Goal: Task Accomplishment & Management: Manage account settings

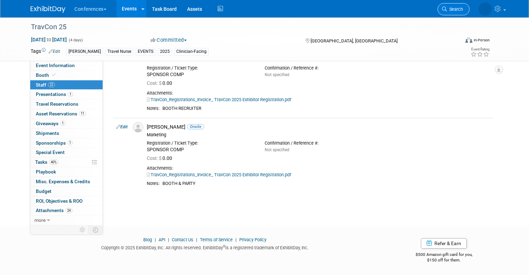
click at [431, 9] on span "Search" at bounding box center [423, 9] width 16 height 5
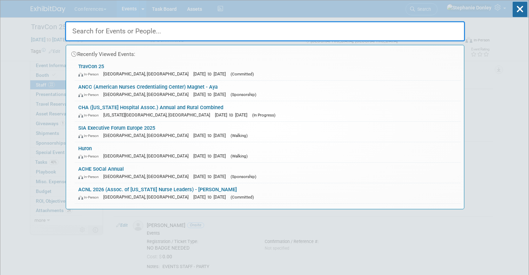
click at [360, 30] on input "text" at bounding box center [265, 31] width 400 height 20
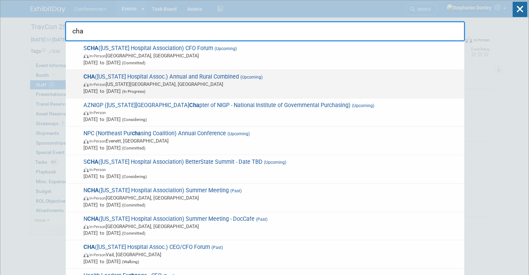
type input "cha"
click at [144, 82] on span "In-Person [US_STATE][GEOGRAPHIC_DATA], [GEOGRAPHIC_DATA]" at bounding box center [271, 84] width 377 height 7
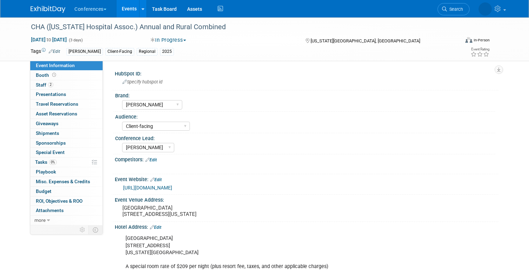
select select "[PERSON_NAME]"
select select "Client-facing"
select select "[PERSON_NAME]"
click at [36, 83] on span "Staff 2" at bounding box center [44, 85] width 17 height 6
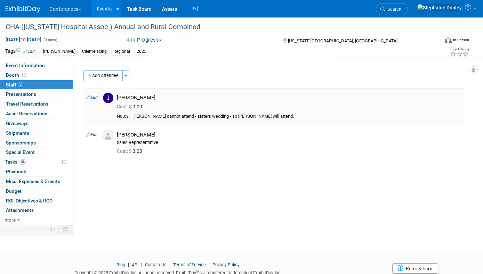
click at [94, 98] on link "Edit" at bounding box center [91, 97] width 11 height 5
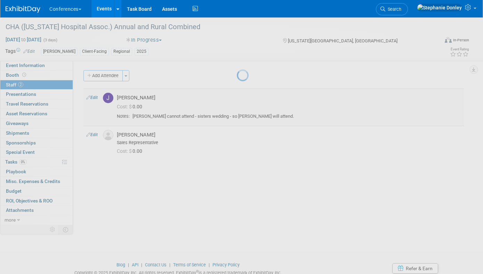
select select "7f7ccf16-378d-4304-b41c-a7d6348dfc85"
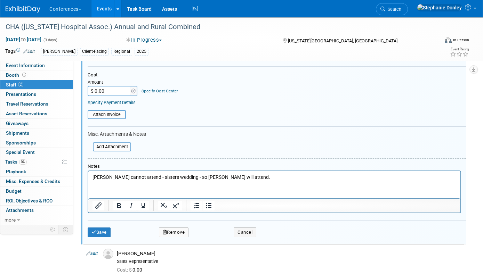
scroll to position [129, 0]
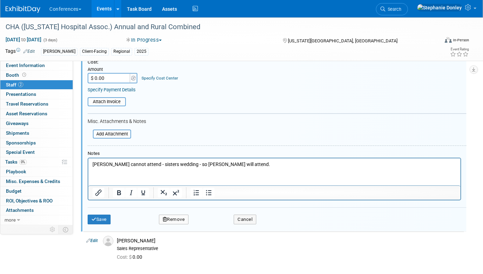
click at [177, 222] on button "Remove" at bounding box center [174, 220] width 30 height 10
click at [212, 224] on link "Yes" at bounding box center [212, 225] width 20 height 11
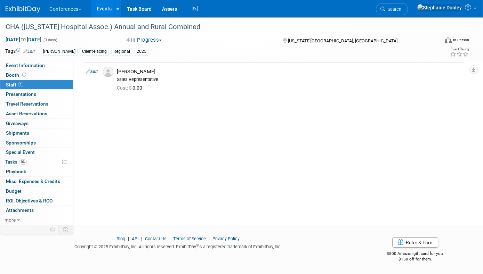
scroll to position [0, 0]
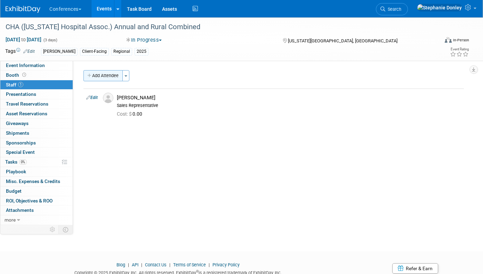
click at [114, 75] on button "Add Attendee" at bounding box center [102, 75] width 39 height 11
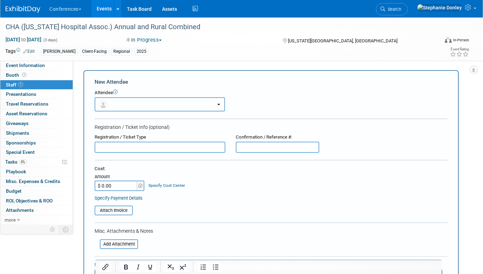
click at [114, 103] on button "button" at bounding box center [160, 104] width 130 height 14
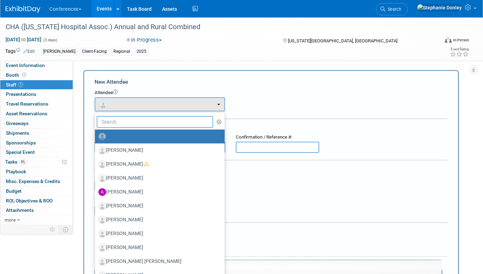
click at [125, 122] on input "text" at bounding box center [155, 122] width 116 height 12
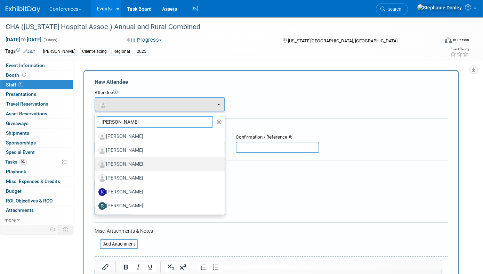
type input "kell"
click at [119, 163] on label "[PERSON_NAME]" at bounding box center [157, 164] width 119 height 11
click at [96, 163] on input "[PERSON_NAME]" at bounding box center [93, 163] width 5 height 5
select select "113c5ced-f98b-4ee0-b511-914960a76bd0"
select select "1"
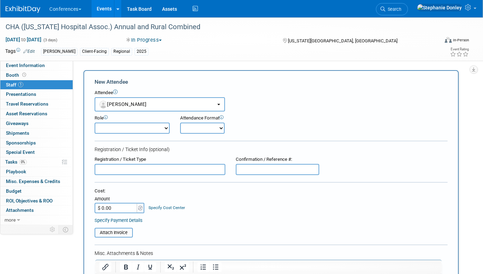
click at [193, 129] on select "Onsite Remote" at bounding box center [202, 128] width 45 height 11
select select "1"
click at [180, 123] on select "Onsite Remote" at bounding box center [202, 128] width 45 height 11
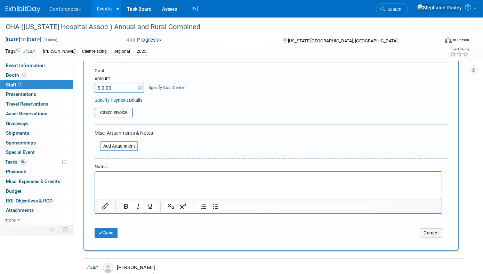
scroll to position [134, 0]
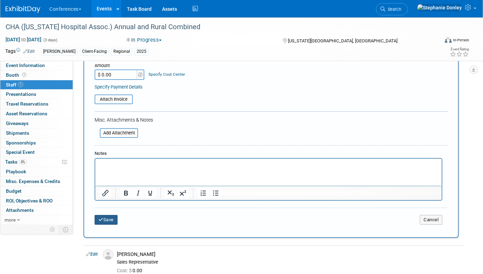
click at [105, 221] on button "Save" at bounding box center [106, 220] width 23 height 10
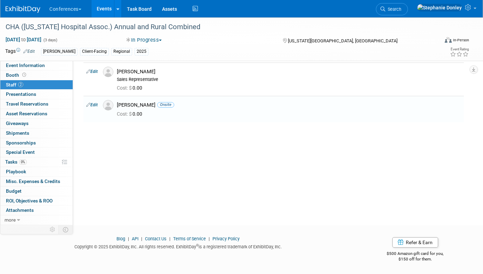
scroll to position [0, 0]
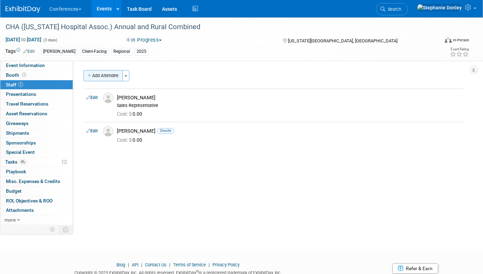
click at [105, 78] on button "Add Attendee" at bounding box center [102, 75] width 39 height 11
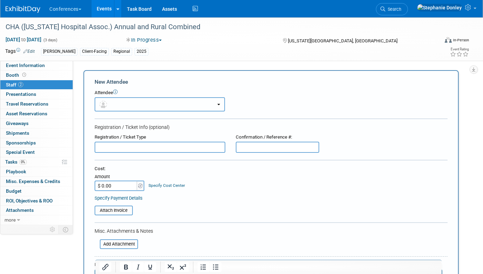
click at [118, 107] on button "button" at bounding box center [160, 104] width 130 height 14
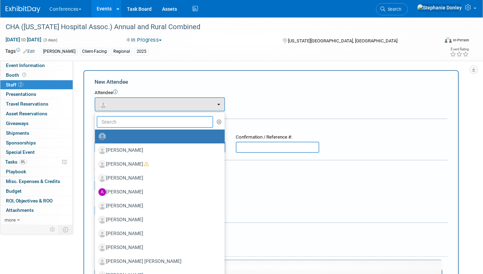
click at [127, 122] on input "text" at bounding box center [155, 122] width 116 height 12
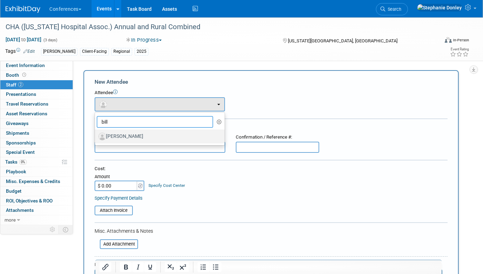
type input "bill"
click at [123, 138] on label "[PERSON_NAME]" at bounding box center [157, 136] width 119 height 11
click at [96, 138] on input "[PERSON_NAME]" at bounding box center [93, 136] width 5 height 5
select select "7179790f-c217-4824-9196-cbe9e0ec30f6"
select select "400"
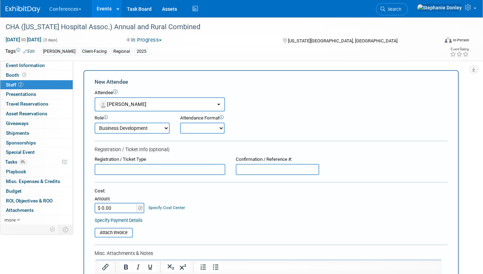
click at [195, 127] on select "Onsite Remote" at bounding box center [202, 128] width 45 height 11
select select "1"
click at [180, 123] on select "Onsite Remote" at bounding box center [202, 128] width 45 height 11
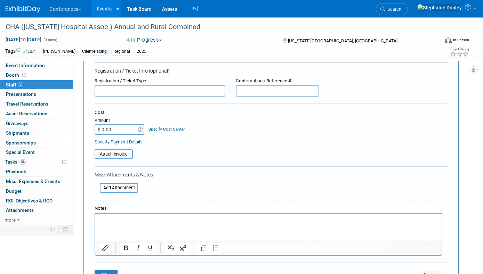
scroll to position [80, 0]
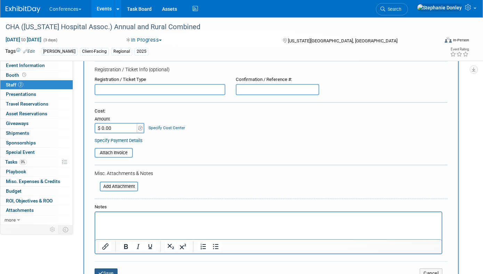
click at [106, 273] on button "Save" at bounding box center [106, 274] width 23 height 10
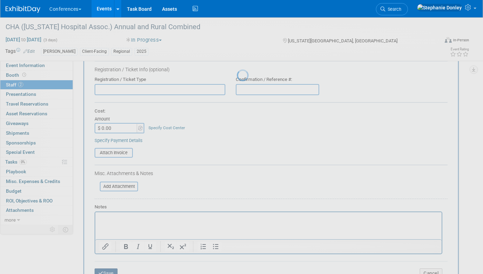
scroll to position [26, 0]
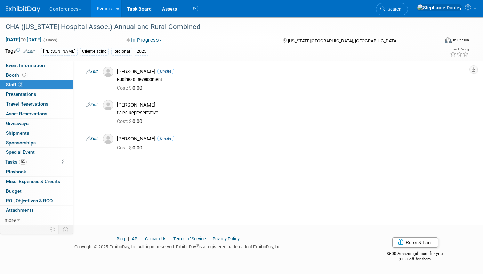
click at [161, 40] on button "In Progress" at bounding box center [144, 40] width 41 height 7
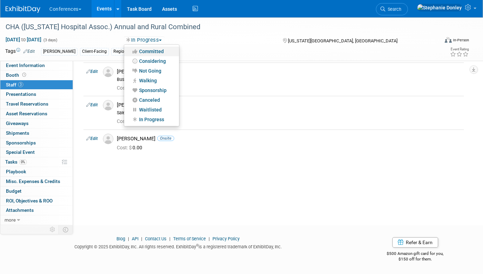
click at [155, 49] on link "Committed" at bounding box center [151, 52] width 55 height 10
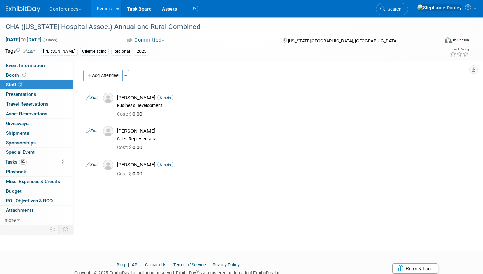
click at [217, 36] on div "Committed Committed Considering Not Going Walking Sponsorship Canceled Waitlist…" at bounding box center [198, 40] width 158 height 8
click at [401, 8] on span "Search" at bounding box center [393, 9] width 16 height 5
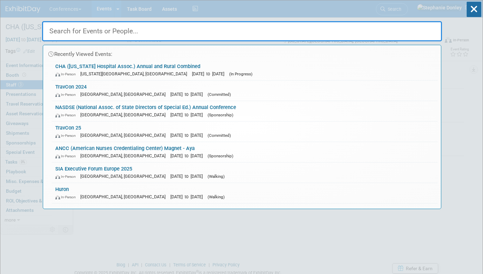
click at [115, 33] on input "text" at bounding box center [242, 31] width 400 height 20
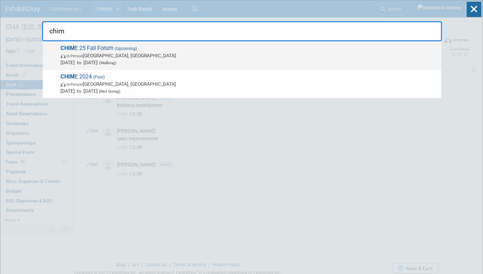
type input "chim"
click at [96, 55] on span "In-Person San Antonio, TX" at bounding box center [249, 55] width 377 height 7
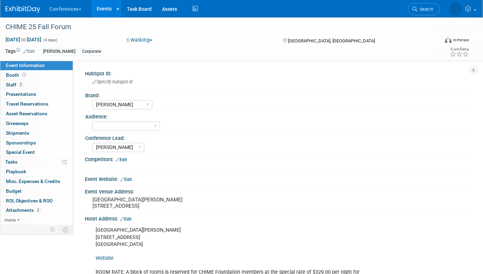
select select "[PERSON_NAME]"
click at [135, 127] on select "Client-facing Clinician/Provider-facing Both N/a" at bounding box center [126, 126] width 68 height 9
click at [181, 53] on div "Aya Corporate" at bounding box center [215, 52] width 349 height 8
click at [29, 51] on link "Edit" at bounding box center [28, 51] width 11 height 5
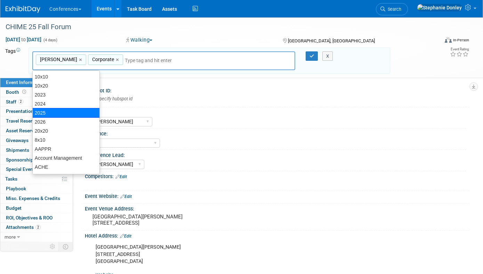
click at [43, 112] on div "2025" at bounding box center [65, 113] width 67 height 10
type input "Aya, Corporate, 2025"
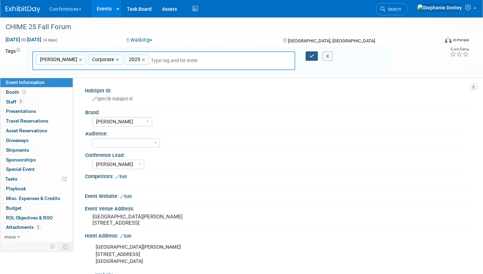
click at [311, 53] on button "button" at bounding box center [312, 56] width 13 height 10
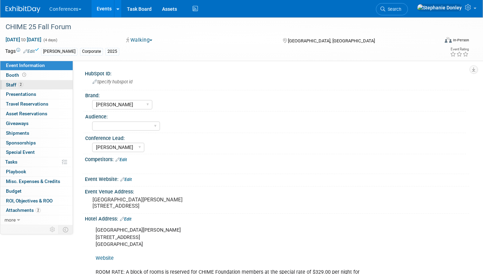
click at [7, 83] on span "Staff 2" at bounding box center [14, 85] width 17 height 6
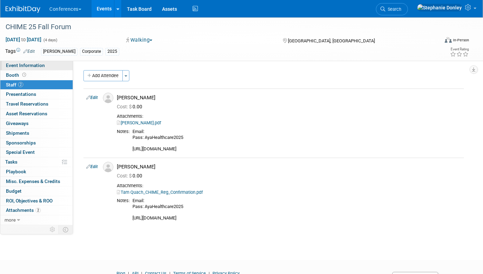
click at [14, 68] on span "Event Information" at bounding box center [25, 66] width 39 height 6
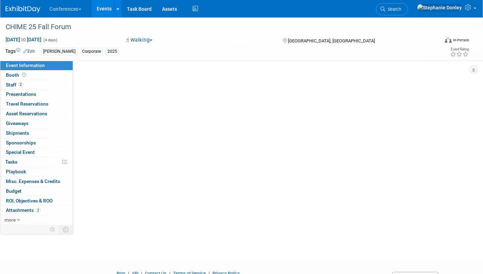
select select "[PERSON_NAME]"
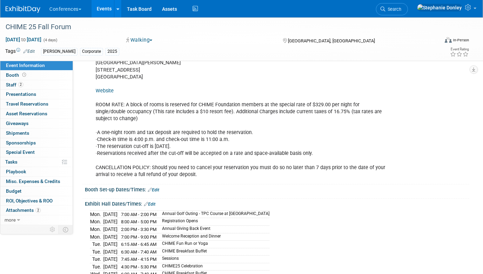
scroll to position [159, 0]
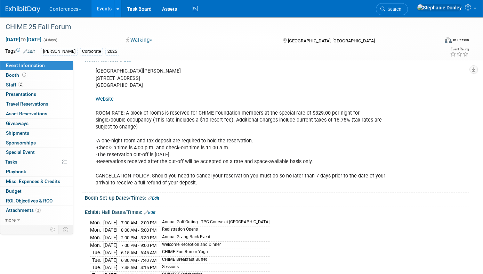
click at [223, 42] on div "Walking Committed Considering Not Going Walking Sponsorship Canceled Waitlisted…" at bounding box center [198, 41] width 148 height 8
click at [401, 11] on span "Search" at bounding box center [393, 9] width 16 height 5
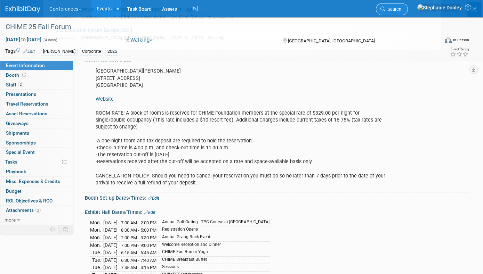
scroll to position [0, 0]
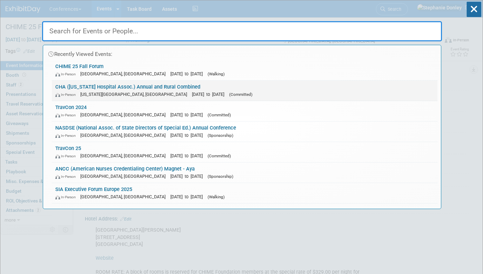
click at [97, 88] on link "CHA (Colorado Hospital Assoc.) Annual and Rural Combined In-Person Colorado Spr…" at bounding box center [245, 91] width 386 height 20
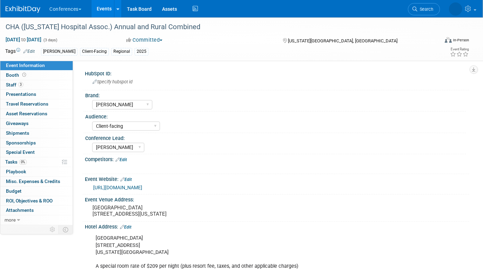
select select "[PERSON_NAME]"
select select "Client-facing"
select select "[PERSON_NAME]"
click at [157, 217] on pre "Cheyenne Mountain Resort 3225 Broadmoor Valley Rd Colorado Springs, CO 80906" at bounding box center [164, 211] width 145 height 13
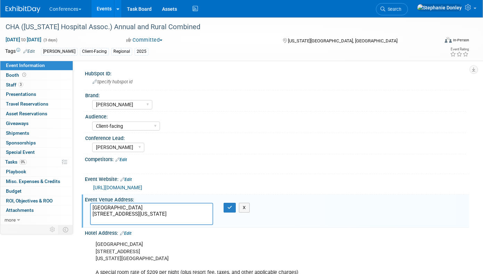
drag, startPoint x: 157, startPoint y: 221, endPoint x: 87, endPoint y: 206, distance: 71.6
click at [87, 206] on div "Cheyenne Mountain Resort 3225 Broadmoor Valley Rd Colorado Springs, CO 80906" at bounding box center [152, 214] width 134 height 22
click at [231, 211] on button "button" at bounding box center [230, 208] width 13 height 10
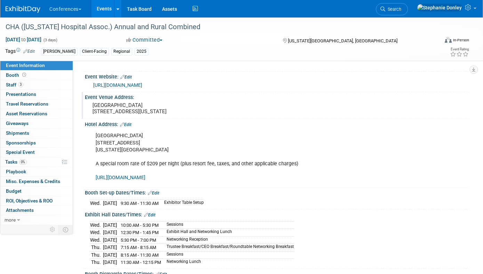
scroll to position [105, 0]
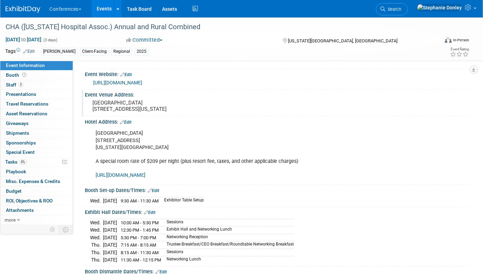
click at [149, 152] on div "Cheyenne Mountain Resort 3225 Broadmoor Valley Rd Colorado Springs, CO 80906 A …" at bounding box center [243, 155] width 304 height 56
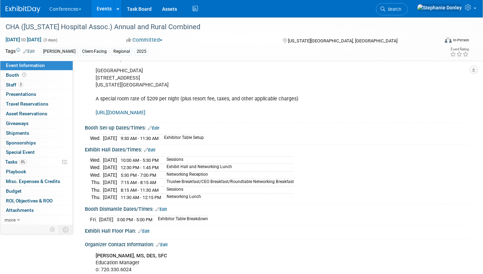
scroll to position [170, 0]
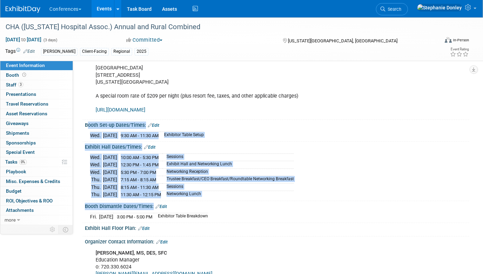
drag, startPoint x: 228, startPoint y: 221, endPoint x: 85, endPoint y: 134, distance: 167.2
click at [85, 134] on div "HubSpot ID: Specify hubspot id Brand: Aya Bespoke Corporate Dawson DocCafe Educ…" at bounding box center [273, 104] width 380 height 413
copy div "Booth Set-up Dates/Times: Edit Wed. Sep 24, 2025 9:30 AM - 11:30 AM Exhibitor T…"
click at [466, 173] on div "Wed. Sep 24, 2025 10:00 AM - 5:30 PM Sessions Wed. Sep 24, 2025 12:30 PM - 1:45…" at bounding box center [277, 174] width 384 height 49
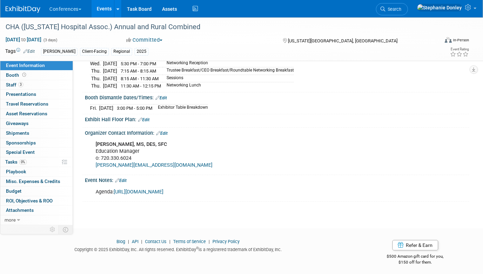
scroll to position [287, 0]
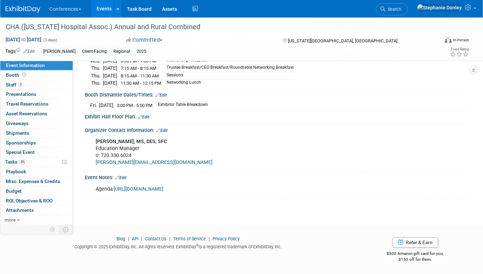
drag, startPoint x: 282, startPoint y: 188, endPoint x: 93, endPoint y: 193, distance: 189.6
click at [93, 193] on div "Agenda: https://cha.com/education/2025-fall-conferences/2025-rural-conference/" at bounding box center [243, 190] width 304 height 14
copy div "Agenda: https://cha.com/education/2025-fall-conferences/2025-rural-conference/"
click at [163, 190] on link "https://cha.com/education/2025-fall-conferences/2025-rural-conference/" at bounding box center [139, 189] width 50 height 6
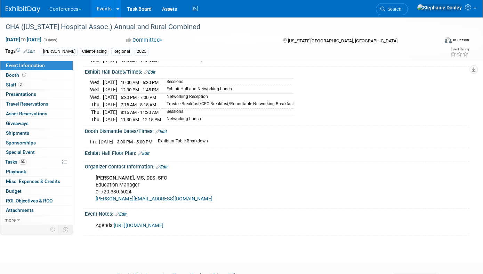
scroll to position [219, 0]
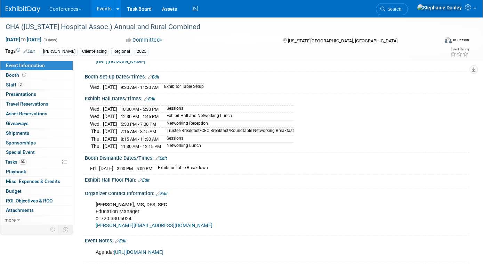
click at [153, 102] on link "Edit" at bounding box center [149, 99] width 11 height 5
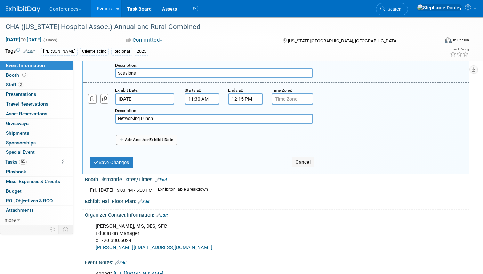
scroll to position [472, 0]
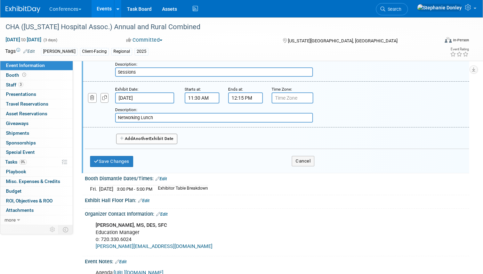
click at [142, 141] on span "Another" at bounding box center [141, 138] width 16 height 5
select select "8"
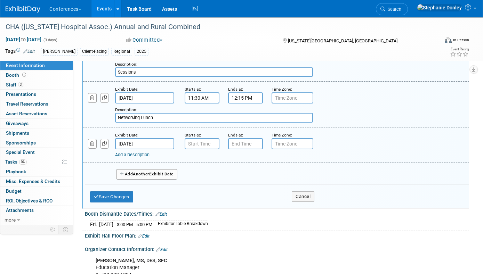
click at [151, 149] on input "Sep 26, 2025" at bounding box center [144, 143] width 59 height 11
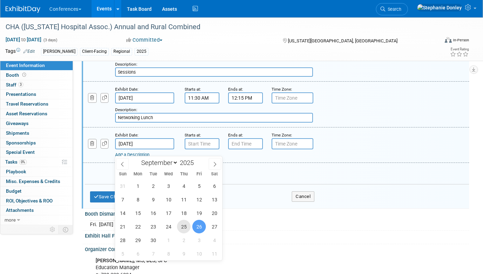
click at [182, 228] on span "25" at bounding box center [184, 227] width 14 height 14
type input "Sep 25, 2025"
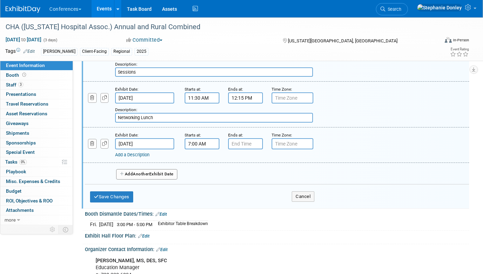
click at [201, 150] on input "7:00 AM" at bounding box center [202, 143] width 35 height 11
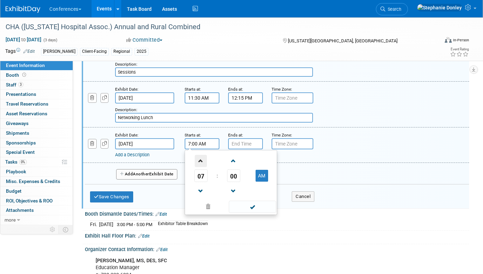
click at [199, 167] on span at bounding box center [201, 161] width 12 height 12
click at [200, 165] on span at bounding box center [201, 161] width 12 height 12
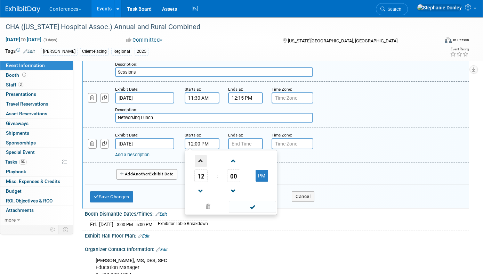
click at [200, 165] on span at bounding box center [201, 161] width 12 height 12
click at [234, 181] on span "00" at bounding box center [233, 176] width 13 height 13
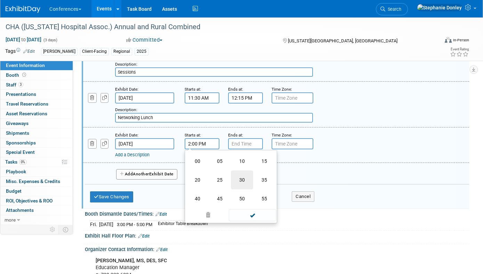
click at [243, 182] on td "30" at bounding box center [242, 180] width 22 height 19
type input "2:30 PM"
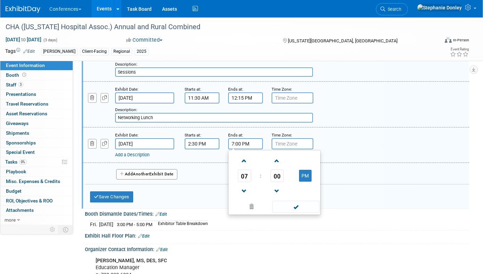
click at [245, 148] on input "7:00 PM" at bounding box center [245, 143] width 35 height 11
click at [242, 167] on span at bounding box center [244, 161] width 12 height 12
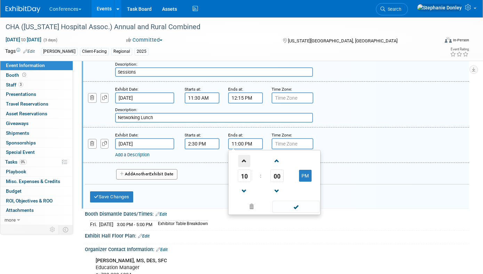
click at [242, 167] on span at bounding box center [244, 161] width 12 height 12
click at [277, 182] on span "00" at bounding box center [277, 176] width 13 height 13
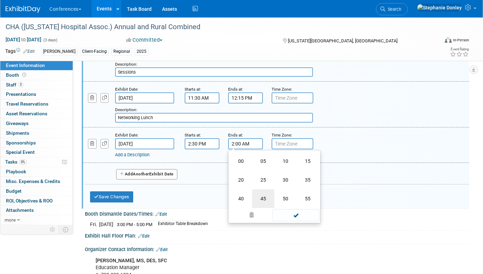
click at [264, 205] on td "45" at bounding box center [263, 199] width 22 height 19
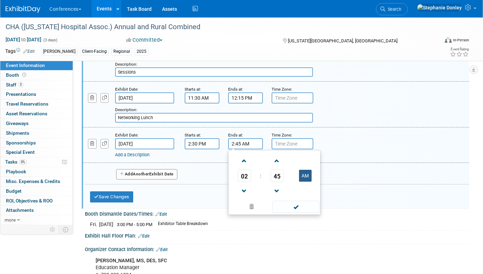
click at [306, 182] on button "AM" at bounding box center [305, 176] width 13 height 12
type input "2:45 PM"
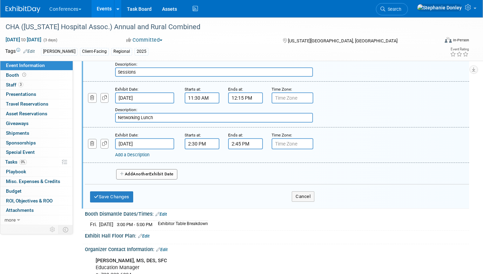
click at [140, 158] on link "Add a Description" at bounding box center [132, 154] width 34 height 5
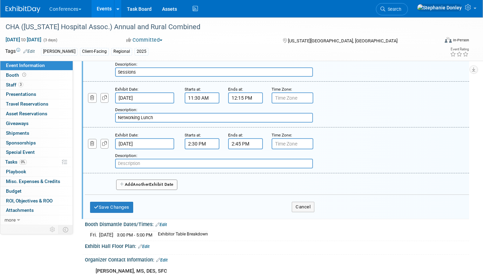
click at [126, 169] on input "text" at bounding box center [214, 164] width 198 height 10
type input "Networking Break"
click at [142, 187] on span "Another" at bounding box center [141, 184] width 16 height 5
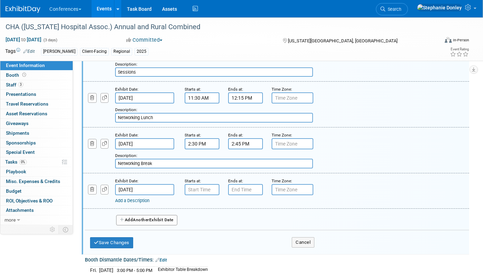
click at [146, 195] on input "Sep 26, 2025" at bounding box center [144, 189] width 59 height 11
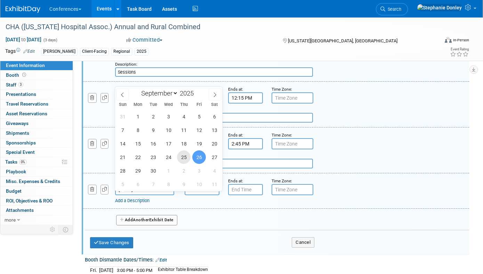
click at [182, 159] on span "25" at bounding box center [184, 158] width 14 height 14
type input "Sep 25, 2025"
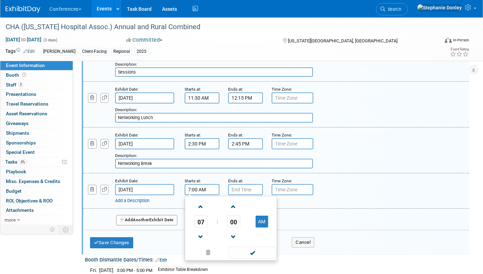
click at [194, 195] on input "7:00 AM" at bounding box center [202, 189] width 35 height 11
click at [201, 210] on span at bounding box center [201, 207] width 12 height 12
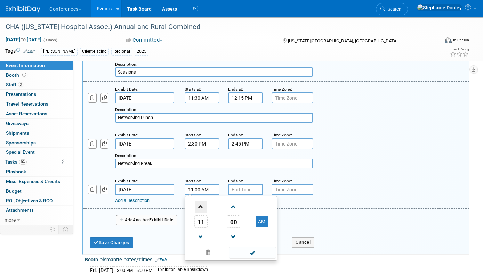
click at [201, 210] on span at bounding box center [201, 207] width 12 height 12
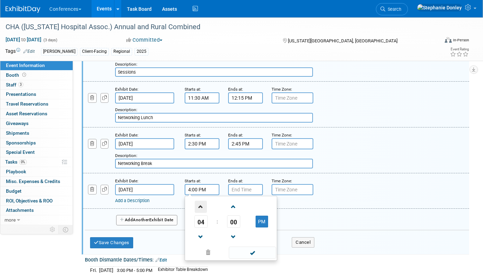
click at [201, 210] on span at bounding box center [201, 207] width 12 height 12
click at [201, 241] on span at bounding box center [201, 237] width 12 height 12
click at [233, 228] on span "00" at bounding box center [233, 222] width 13 height 13
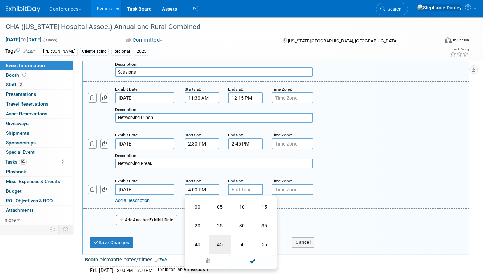
click at [222, 247] on td "45" at bounding box center [220, 244] width 22 height 19
type input "4:45 PM"
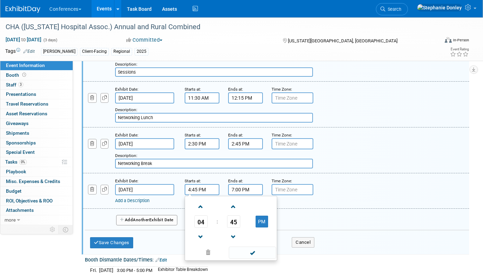
click at [232, 194] on input "7:00 PM" at bounding box center [245, 189] width 35 height 11
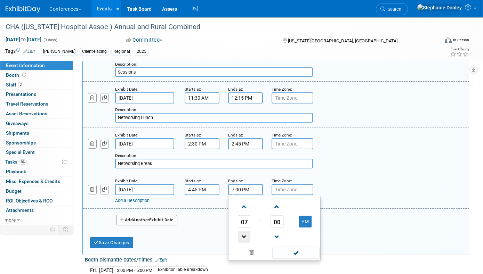
click at [243, 241] on span at bounding box center [244, 237] width 12 height 12
type input "5:00 PM"
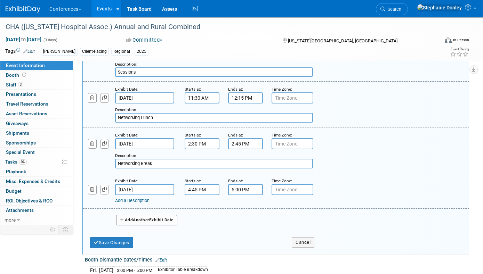
click at [146, 203] on link "Add a Description" at bounding box center [132, 200] width 34 height 5
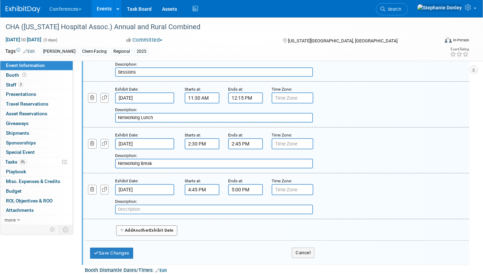
click at [128, 215] on input "text" at bounding box center [214, 210] width 198 height 10
type input "Networking Break"
click at [135, 233] on span "Another" at bounding box center [141, 230] width 16 height 5
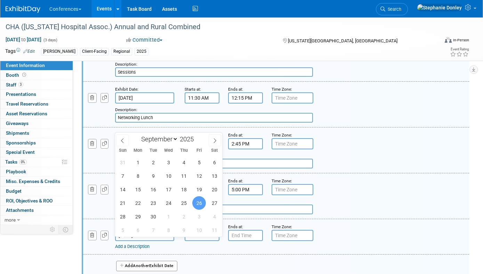
click at [148, 240] on input "Sep 26, 2025" at bounding box center [144, 235] width 59 height 11
click at [184, 205] on span "25" at bounding box center [184, 203] width 14 height 14
type input "Sep 25, 2025"
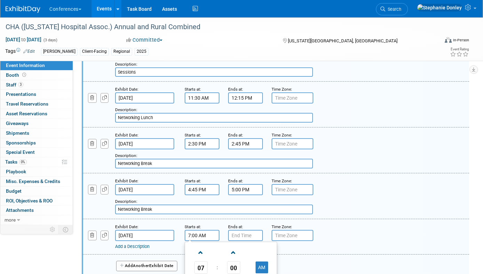
click at [193, 241] on input "7:00 AM" at bounding box center [202, 235] width 35 height 11
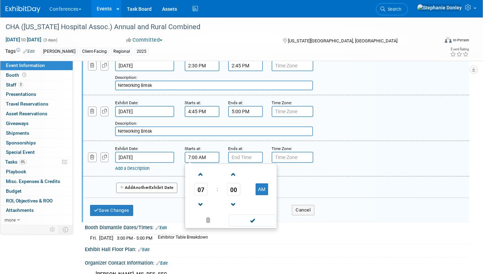
scroll to position [580, 0]
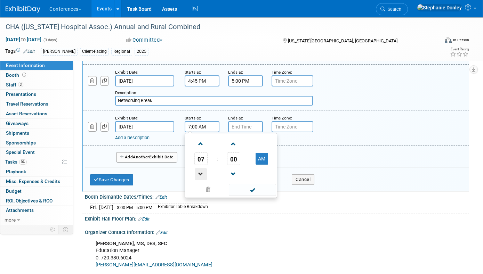
click at [201, 180] on span at bounding box center [201, 174] width 12 height 12
click at [264, 163] on button "AM" at bounding box center [262, 159] width 13 height 12
type input "6:00 PM"
click at [245, 131] on input "7:00 PM" at bounding box center [245, 126] width 35 height 11
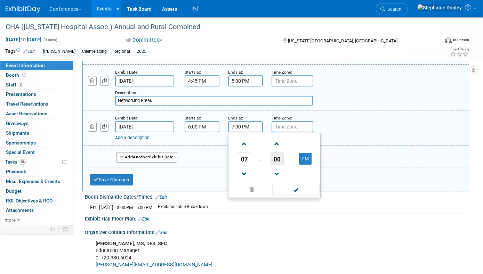
click at [276, 165] on span "00" at bounding box center [277, 159] width 13 height 13
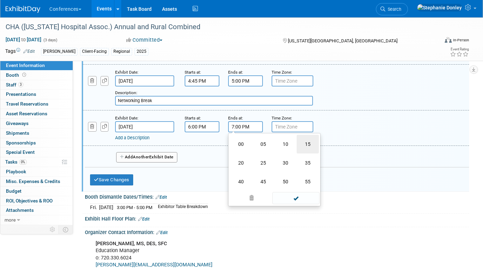
click at [307, 150] on td "15" at bounding box center [308, 144] width 22 height 19
type input "7:15 PM"
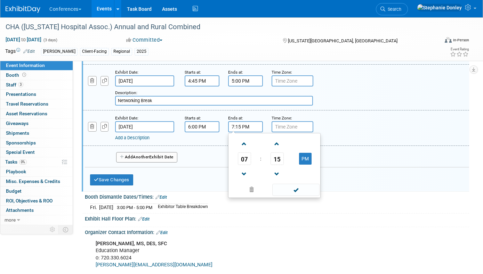
click at [141, 140] on link "Add a Description" at bounding box center [132, 137] width 34 height 5
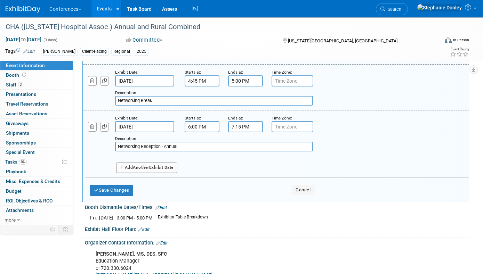
type input "Networking Reception - Annual"
click at [144, 170] on span "Another" at bounding box center [141, 167] width 16 height 5
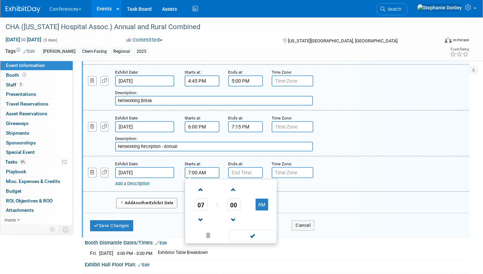
click at [198, 178] on input "7:00 AM" at bounding box center [202, 172] width 35 height 11
click at [234, 210] on span "00" at bounding box center [233, 205] width 13 height 13
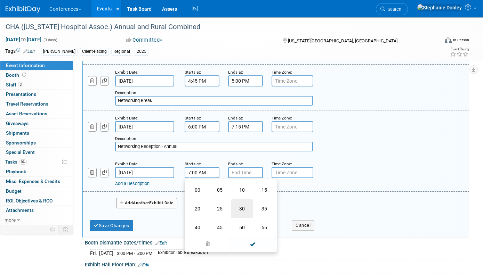
click at [244, 213] on td "30" at bounding box center [242, 209] width 22 height 19
type input "7:30 AM"
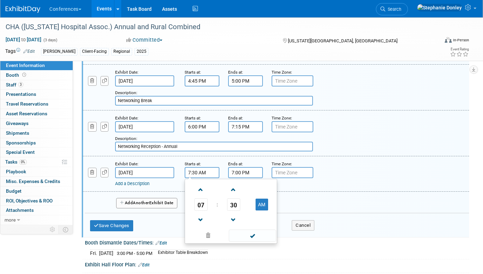
click at [240, 178] on input "7:00 PM" at bounding box center [245, 172] width 35 height 11
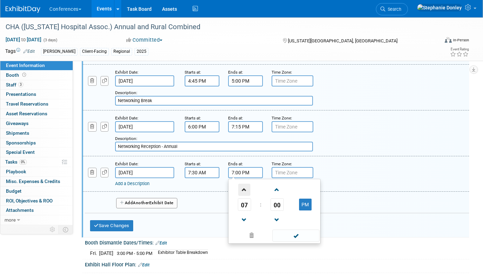
click at [243, 195] on span at bounding box center [244, 190] width 12 height 12
click at [274, 211] on span "00" at bounding box center [277, 205] width 13 height 13
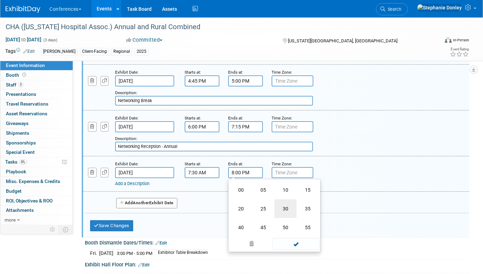
click at [286, 218] on td "30" at bounding box center [285, 209] width 22 height 19
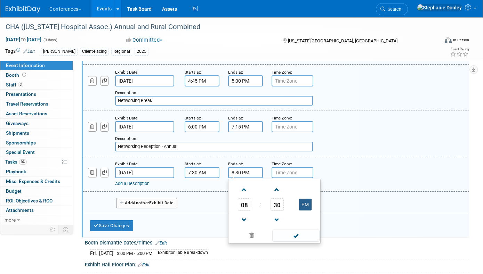
click at [304, 211] on button "PM" at bounding box center [305, 205] width 13 height 12
type input "8:30 AM"
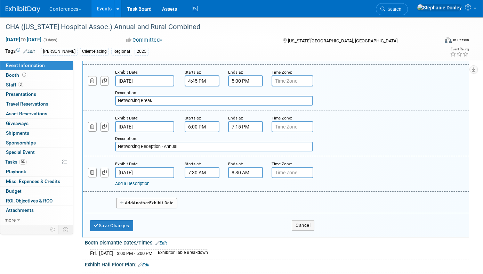
click at [139, 186] on link "Add a Description" at bounding box center [132, 183] width 34 height 5
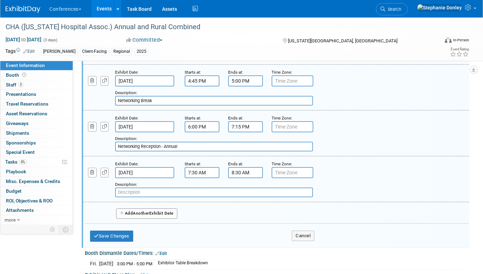
click at [134, 198] on input "text" at bounding box center [214, 193] width 198 height 10
type input "Networking Breakfast"
click at [156, 219] on button "Add Another Exhibit Date" at bounding box center [146, 214] width 61 height 10
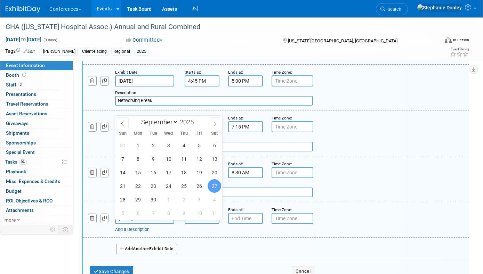
click at [155, 224] on input "Sep 27, 2025" at bounding box center [144, 218] width 59 height 11
click at [200, 188] on span "26" at bounding box center [199, 186] width 14 height 14
type input "Sep 26, 2025"
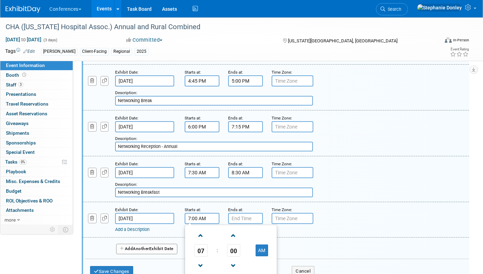
click at [201, 224] on input "7:00 AM" at bounding box center [202, 218] width 35 height 11
click at [200, 242] on span at bounding box center [201, 236] width 12 height 12
click at [232, 257] on span "00" at bounding box center [233, 250] width 13 height 13
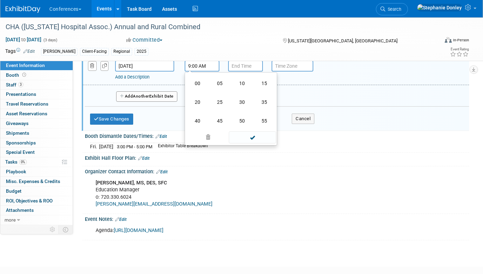
scroll to position [732, 0]
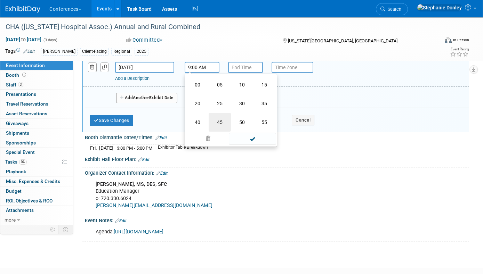
click at [221, 126] on td "45" at bounding box center [220, 122] width 22 height 19
type input "9:45 AM"
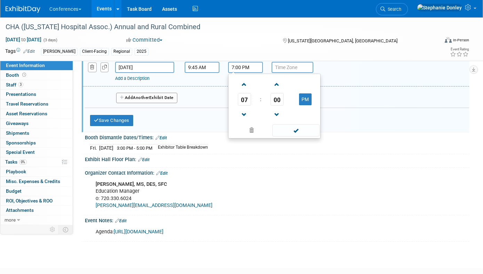
click at [242, 73] on input "7:00 PM" at bounding box center [245, 67] width 35 height 11
click at [244, 90] on span at bounding box center [244, 85] width 12 height 12
click at [303, 105] on button "PM" at bounding box center [305, 100] width 13 height 12
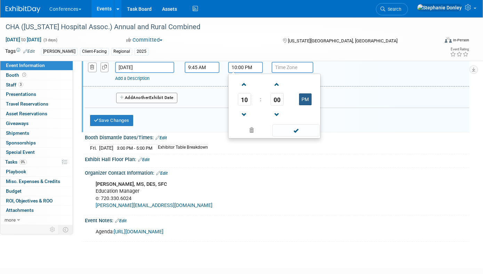
type input "10:00 AM"
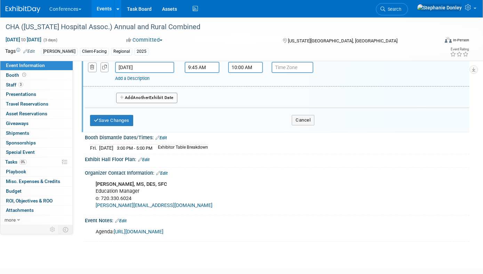
click at [140, 81] on link "Add a Description" at bounding box center [132, 78] width 34 height 5
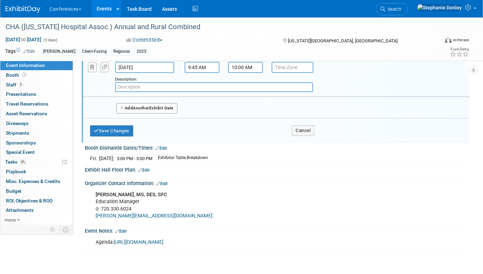
click at [137, 91] on input "text" at bounding box center [214, 87] width 198 height 10
type input "Networking Break"
click at [153, 114] on button "Add Another Exhibit Date" at bounding box center [146, 108] width 61 height 10
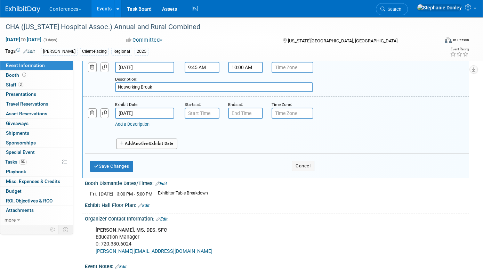
click at [149, 117] on input "Sep 27, 2025" at bounding box center [144, 113] width 59 height 11
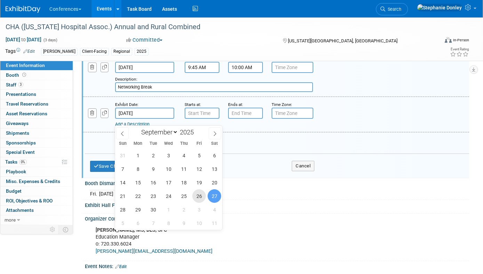
click at [200, 194] on span "26" at bounding box center [199, 197] width 14 height 14
type input "Sep 26, 2025"
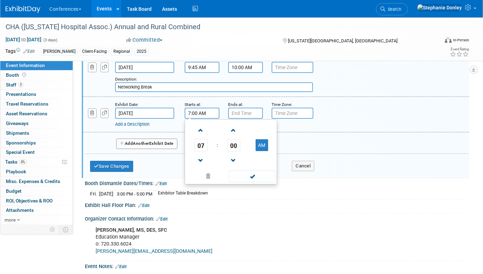
click at [195, 119] on input "7:00 AM" at bounding box center [202, 113] width 35 height 11
click at [201, 137] on span at bounding box center [201, 130] width 12 height 12
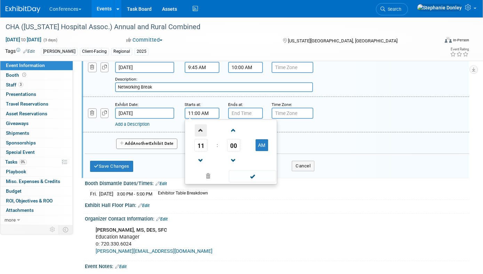
click at [201, 137] on span at bounding box center [201, 130] width 12 height 12
click at [232, 152] on span "00" at bounding box center [233, 145] width 13 height 13
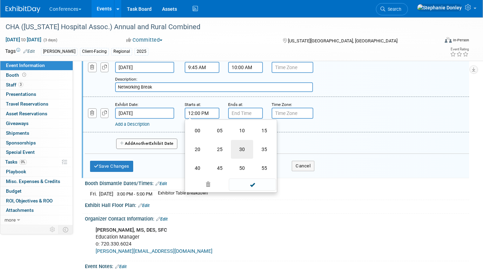
click at [240, 157] on td "30" at bounding box center [242, 149] width 22 height 19
type input "12:30 PM"
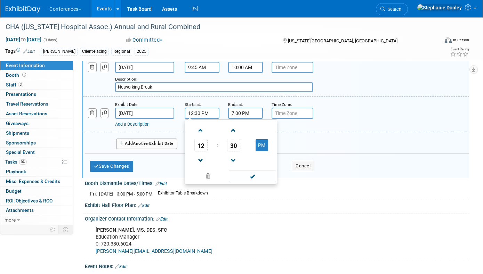
click at [240, 119] on input "7:00 PM" at bounding box center [245, 113] width 35 height 11
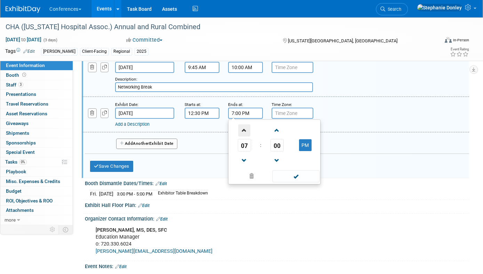
click at [243, 135] on span at bounding box center [244, 130] width 12 height 12
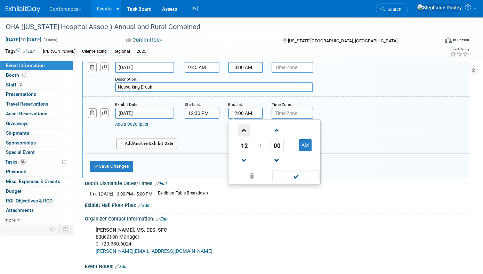
click at [243, 135] on span at bounding box center [244, 130] width 12 height 12
click at [278, 152] on span "00" at bounding box center [277, 145] width 13 height 13
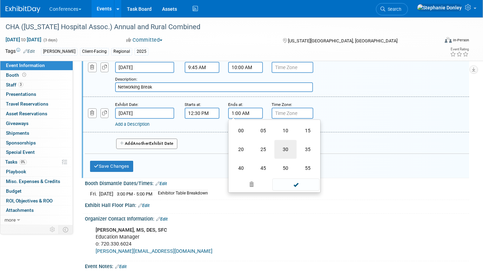
click at [287, 157] on td "30" at bounding box center [285, 149] width 22 height 19
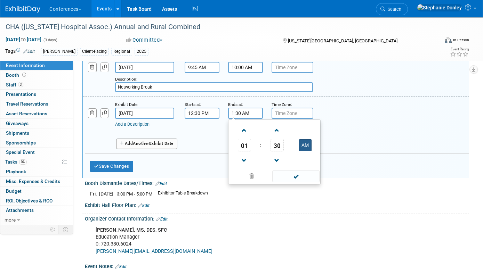
click at [306, 151] on button "AM" at bounding box center [305, 145] width 13 height 12
type input "1:30 PM"
click at [143, 127] on link "Add a Description" at bounding box center [132, 124] width 34 height 5
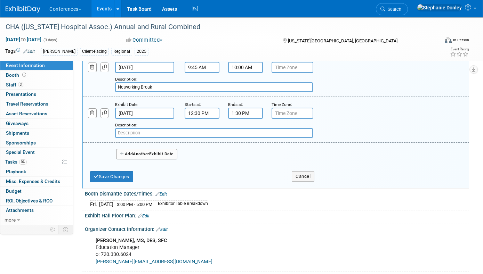
click at [133, 138] on input "text" at bounding box center [214, 133] width 198 height 10
type input "Networking Lunch - Annual"
click at [161, 92] on input "Networking Break" at bounding box center [214, 87] width 198 height 10
type input "Networking Break - Annual"
click at [138, 156] on span "Another" at bounding box center [141, 154] width 16 height 5
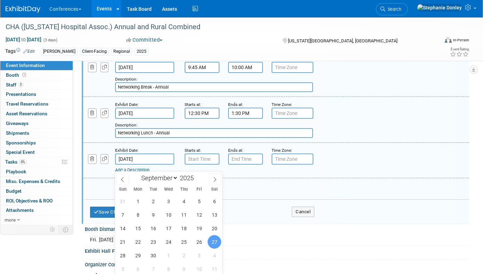
click at [152, 165] on input "Sep 27, 2025" at bounding box center [144, 159] width 59 height 11
click at [198, 241] on span "26" at bounding box center [199, 242] width 14 height 14
type input "Sep 26, 2025"
type input "7:00 AM"
click at [202, 165] on input "7:00 AM" at bounding box center [202, 159] width 35 height 11
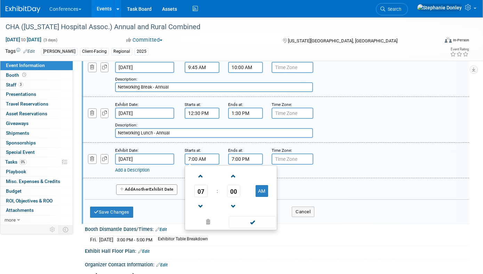
click at [244, 165] on input "7:00 PM" at bounding box center [245, 159] width 35 height 11
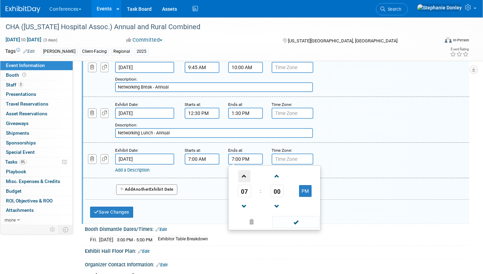
click at [246, 183] on span at bounding box center [244, 176] width 12 height 12
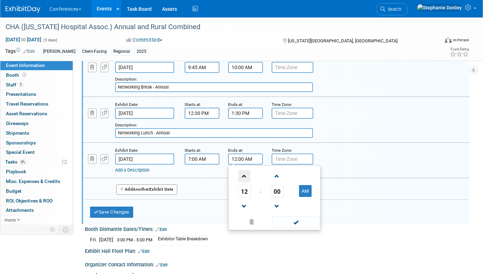
click at [246, 183] on span at bounding box center [244, 176] width 12 height 12
click at [276, 194] on span "00" at bounding box center [277, 191] width 13 height 13
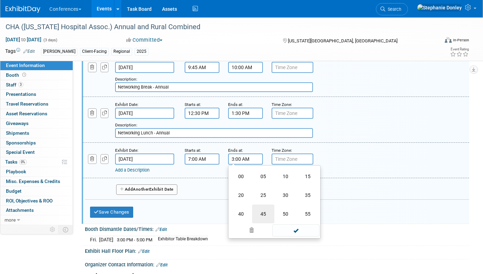
click at [262, 220] on td "45" at bounding box center [263, 214] width 22 height 19
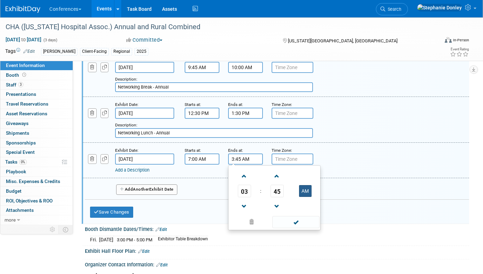
click at [306, 197] on button "AM" at bounding box center [305, 191] width 13 height 12
type input "3:45 PM"
click at [147, 173] on link "Add a Description" at bounding box center [132, 170] width 34 height 5
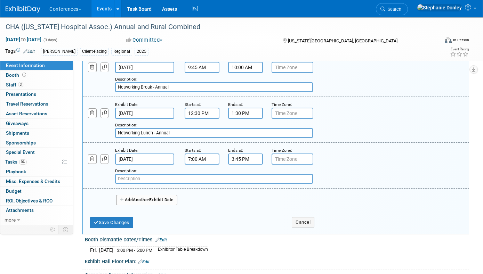
click at [134, 184] on input "text" at bounding box center [214, 179] width 198 height 10
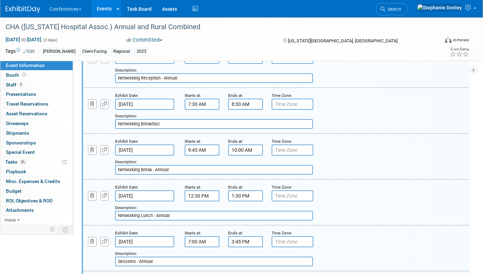
scroll to position [646, 0]
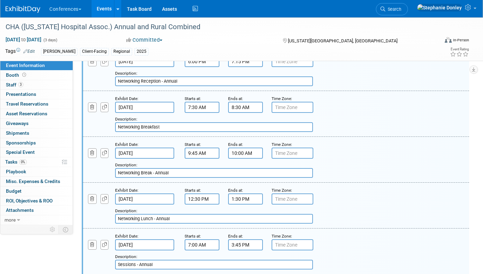
type input "Sessions - Annual"
click at [168, 132] on input "Networking Breakfast" at bounding box center [214, 127] width 198 height 10
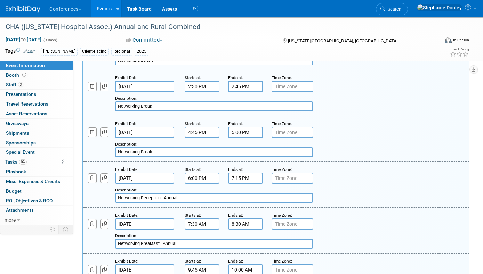
scroll to position [527, 0]
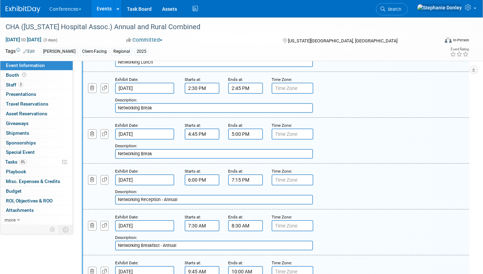
type input "Networking Breakfast - Annual"
click at [159, 159] on input "Networking Break" at bounding box center [214, 154] width 198 height 10
type input "Networking Break - Annual"
click at [162, 113] on input "Networking Break" at bounding box center [214, 108] width 198 height 10
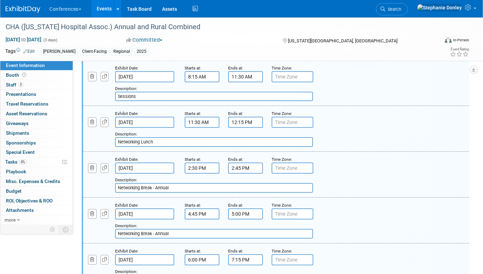
scroll to position [446, 0]
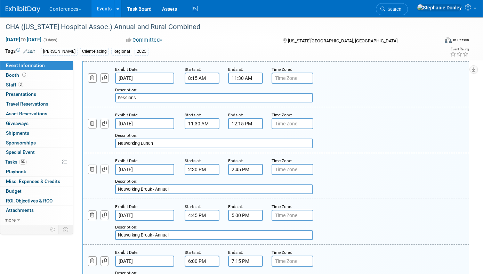
type input "Networking Break - Annual"
click at [178, 148] on input "Networking Lunch" at bounding box center [214, 144] width 198 height 10
type input "Networking Lunch - Rural & Annual"
click at [154, 103] on input "Sessions" at bounding box center [214, 98] width 198 height 10
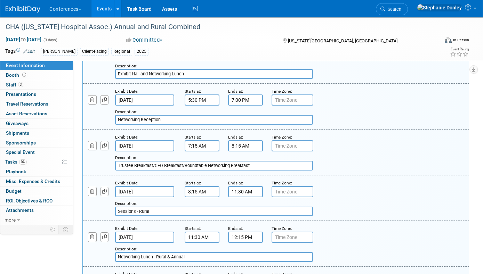
scroll to position [330, 0]
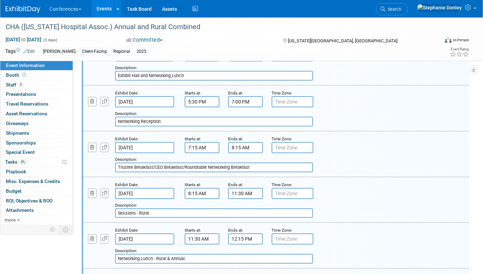
type input "Sessions - Rural"
click at [257, 172] on input "Trustee Breakfast/CEO Breakfast/Roundtable Networking Breakfast" at bounding box center [214, 168] width 198 height 10
type input "Trustee Breakfast/CEO Breakfast/Roundtable Networking Breakfast - Rural"
click at [191, 127] on input "Networking Reception" at bounding box center [214, 122] width 198 height 10
type input "Networking Reception - Rural"
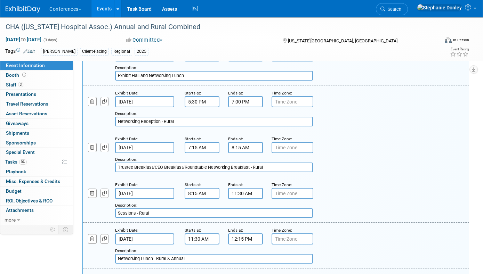
click at [191, 81] on input "Exhibit Hall and Networking Lunch" at bounding box center [214, 76] width 198 height 10
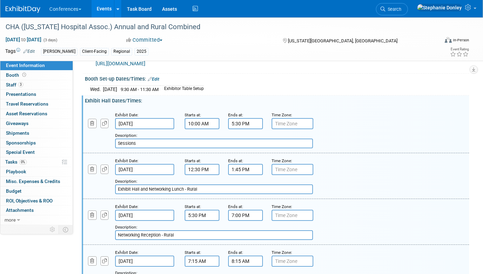
scroll to position [203, 0]
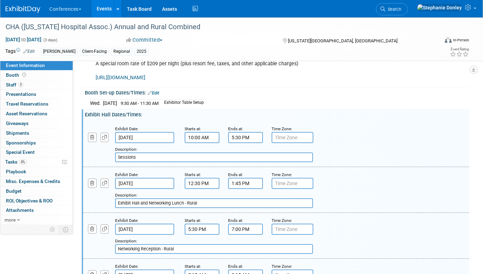
type input "Exhibit Hall and Networking Lunch - Rural"
click at [154, 162] on input "Sessions" at bounding box center [214, 158] width 198 height 10
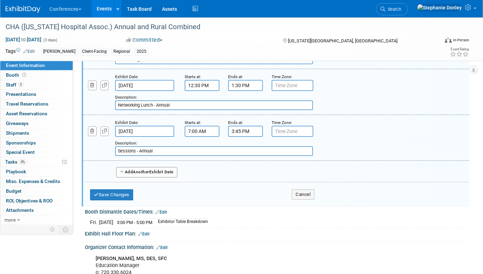
scroll to position [763, 0]
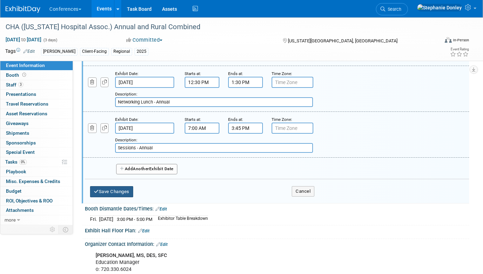
type input "Sessions - Rural"
click at [119, 196] on button "Save Changes" at bounding box center [111, 191] width 43 height 11
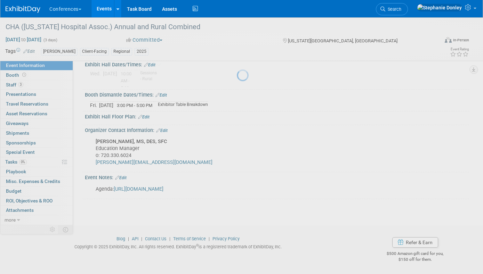
scroll to position [241, 0]
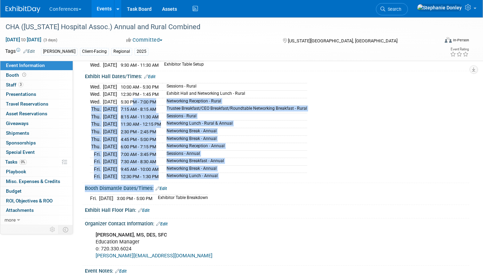
drag, startPoint x: 228, startPoint y: 202, endPoint x: 146, endPoint y: 105, distance: 126.8
click at [146, 105] on div "HubSpot ID: Specify hubspot id Brand: Aya Bespoke Corporate Dawson DocCafe Educ…" at bounding box center [273, 60] width 380 height 465
click at [307, 180] on td "Networking Lunch - Annual" at bounding box center [234, 176] width 145 height 7
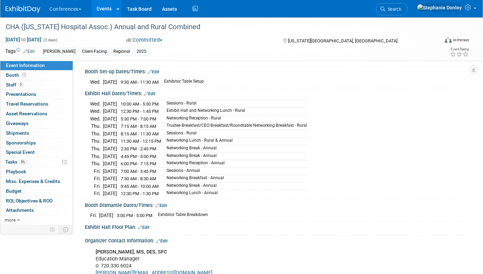
scroll to position [220, 0]
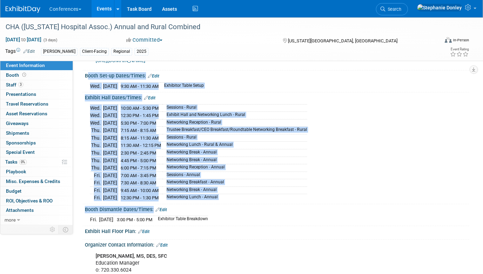
drag, startPoint x: 228, startPoint y: 222, endPoint x: 83, endPoint y: 84, distance: 200.0
click at [83, 84] on div "HubSpot ID: Specify hubspot id Brand: Aya Bespoke Corporate Dawson DocCafe Educ…" at bounding box center [273, 81] width 380 height 465
copy div "Booth Set-up Dates/Times: Edit Wed. Sep 24, 2025 9:30 AM - 11:30 AM Exhibitor T…"
